Goal: Navigation & Orientation: Find specific page/section

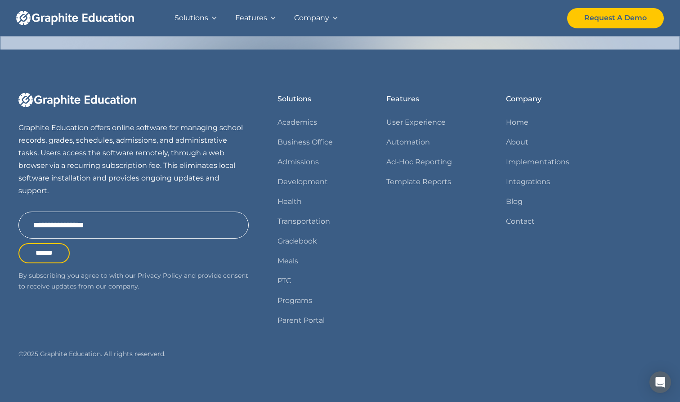
scroll to position [1096, 0]
click at [662, 380] on icon "Open Intercom Messenger" at bounding box center [660, 382] width 10 height 12
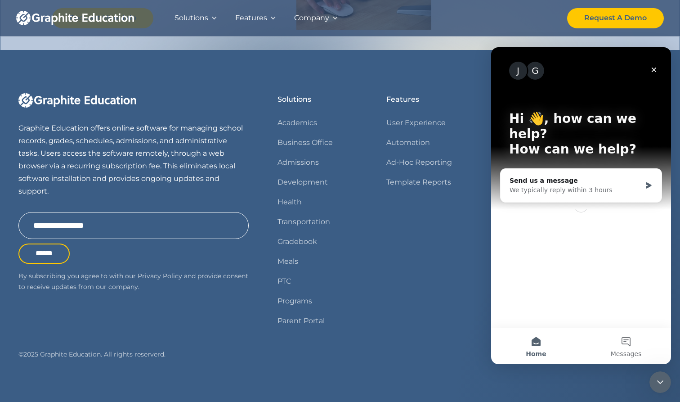
scroll to position [0, 0]
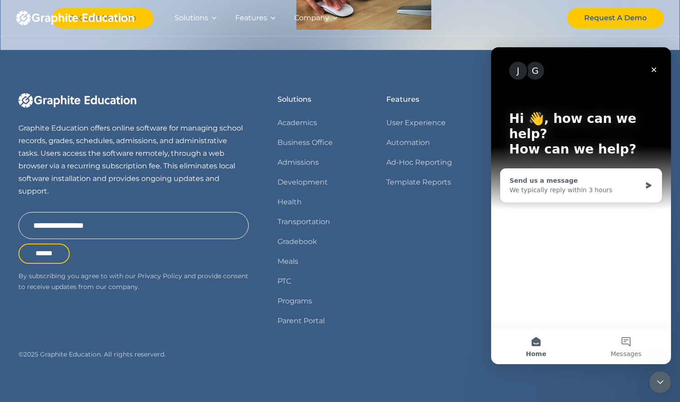
click at [569, 176] on div "Send us a message" at bounding box center [576, 180] width 132 height 9
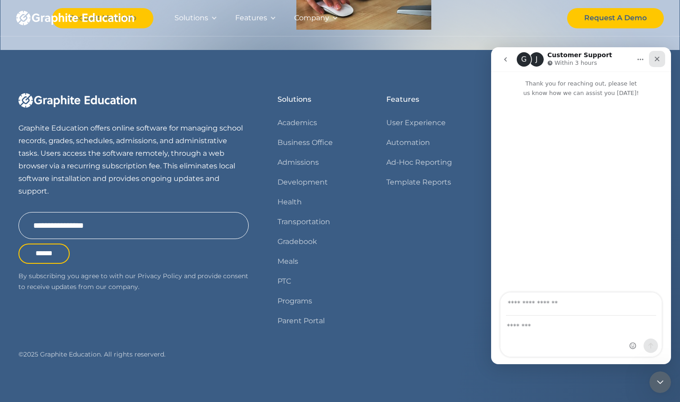
click at [657, 58] on icon "Close" at bounding box center [657, 59] width 5 height 5
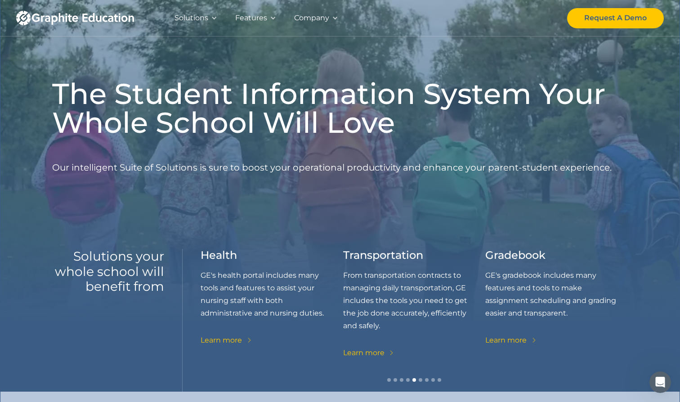
click at [307, 15] on div "Company" at bounding box center [311, 18] width 35 height 13
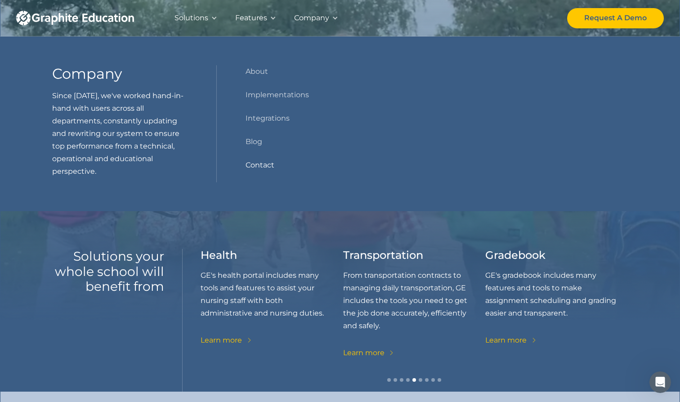
click at [261, 163] on link "Contact" at bounding box center [260, 165] width 29 height 13
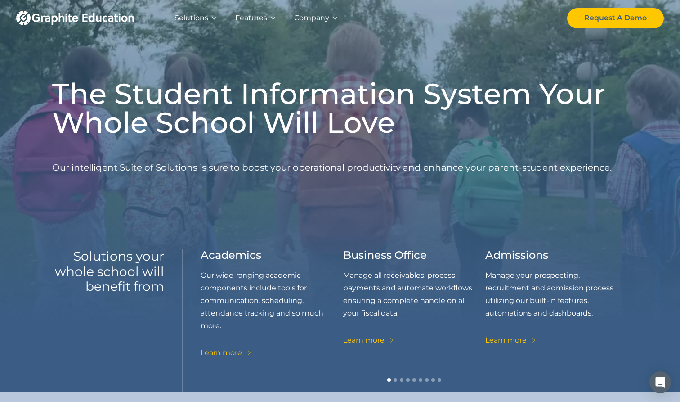
click at [263, 17] on div "Features" at bounding box center [251, 18] width 32 height 13
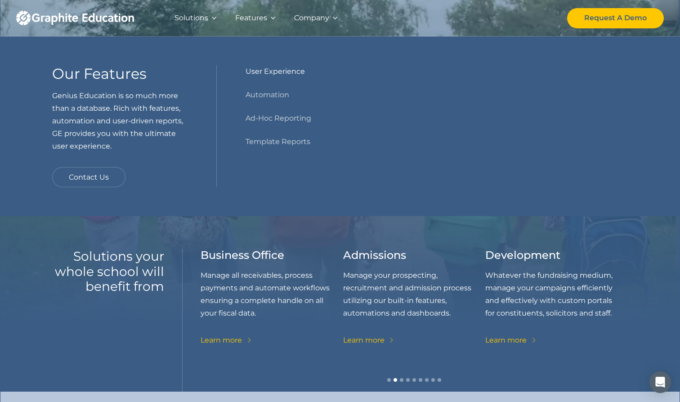
click at [277, 70] on link "User Experience" at bounding box center [275, 71] width 59 height 13
